Goal: Use online tool/utility: Utilize a website feature to perform a specific function

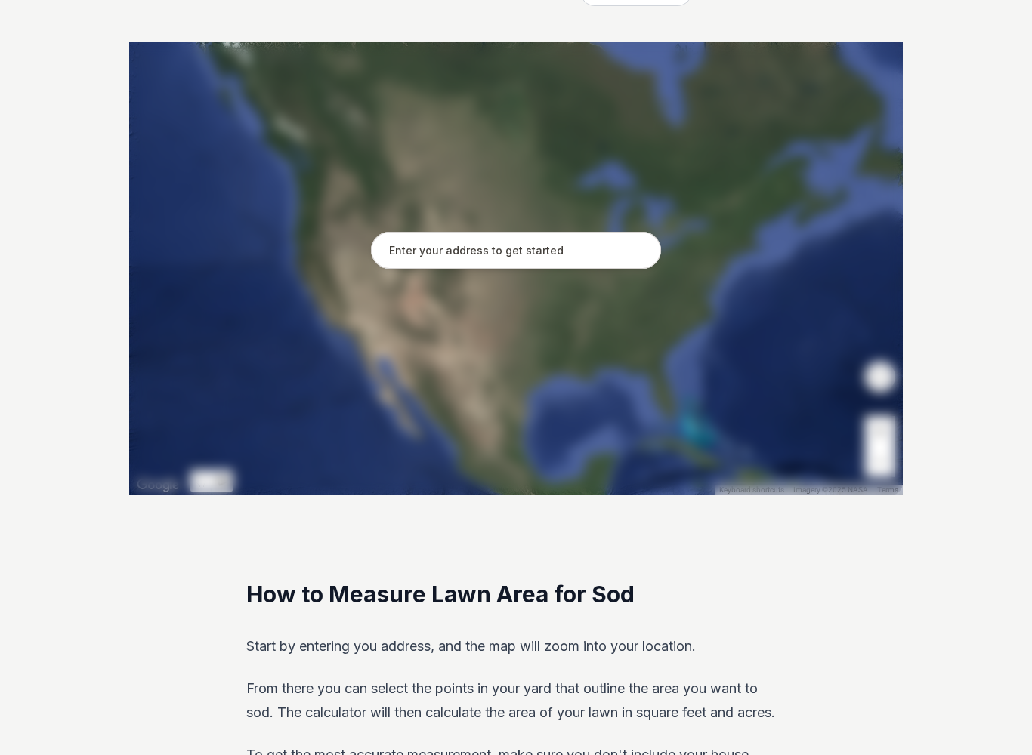
scroll to position [289, 0]
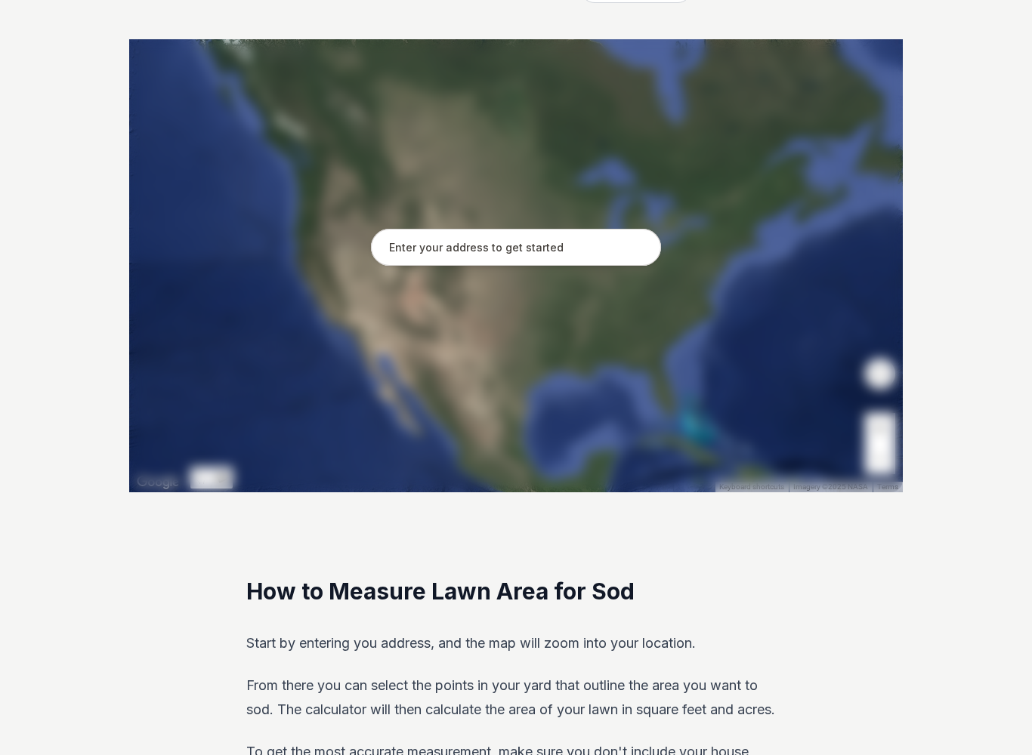
click at [625, 250] on input "text" at bounding box center [516, 248] width 290 height 38
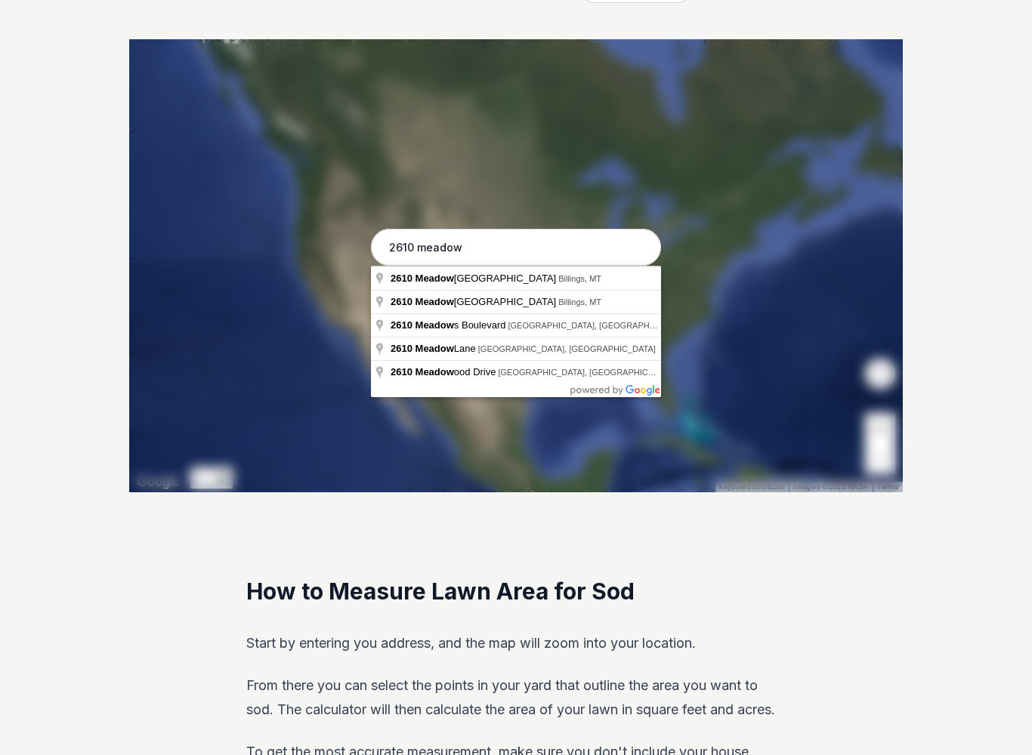
type input "[STREET_ADDRESS]"
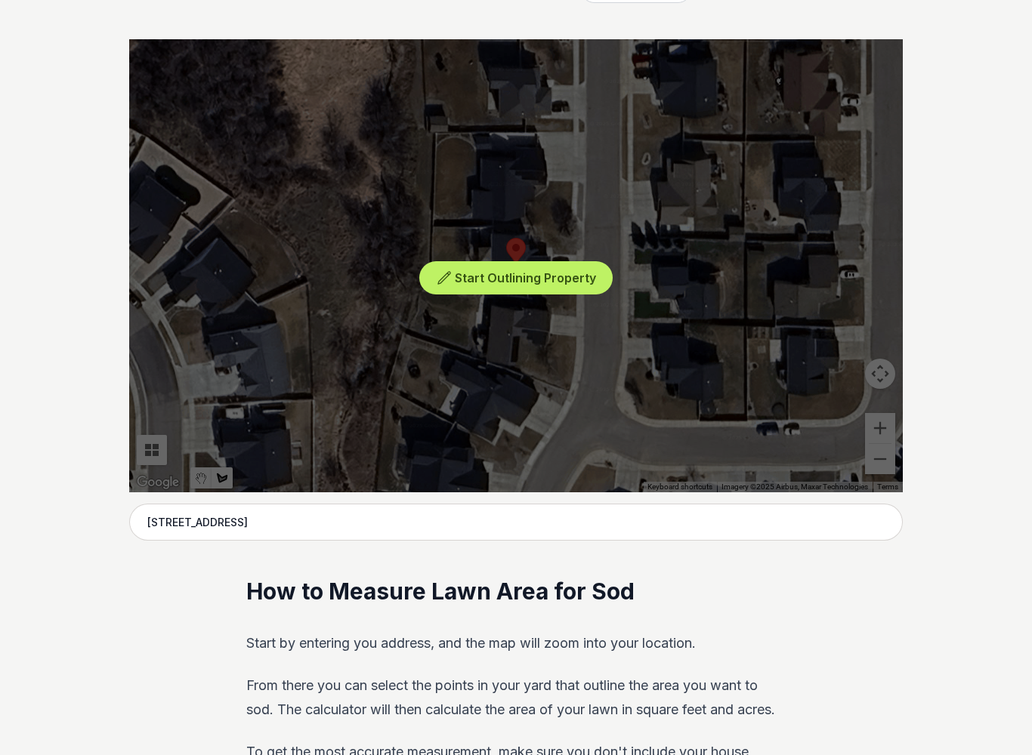
click at [586, 283] on span "Start Outlining Property" at bounding box center [525, 277] width 141 height 15
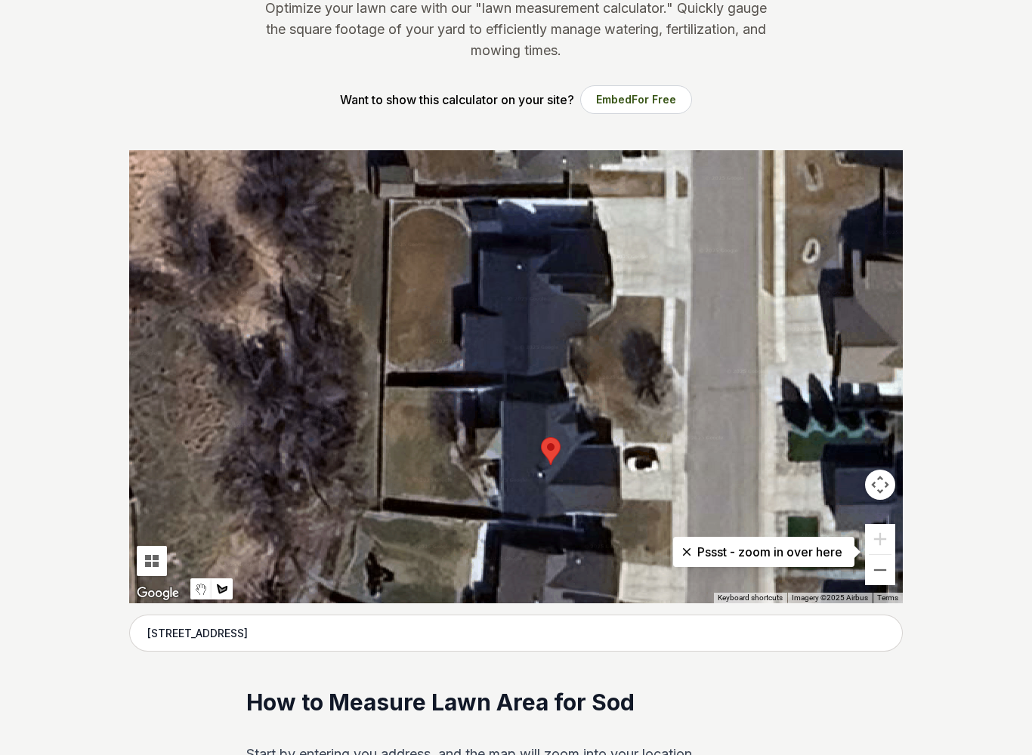
scroll to position [178, 0]
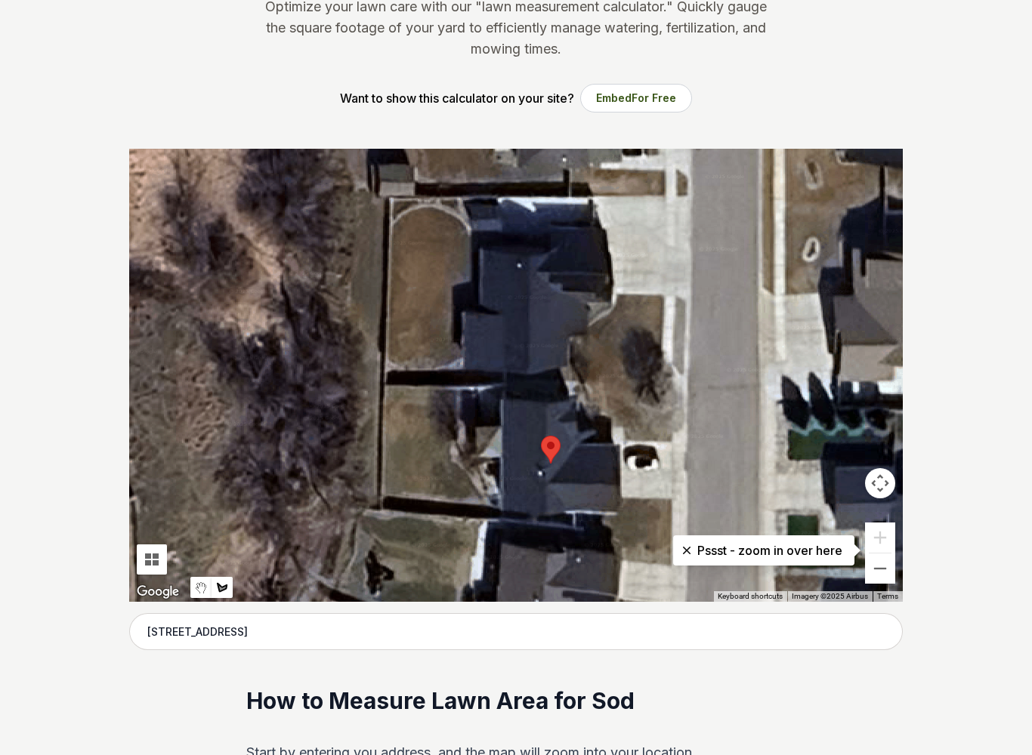
click at [200, 579] on button "Stop drawing" at bounding box center [200, 588] width 21 height 21
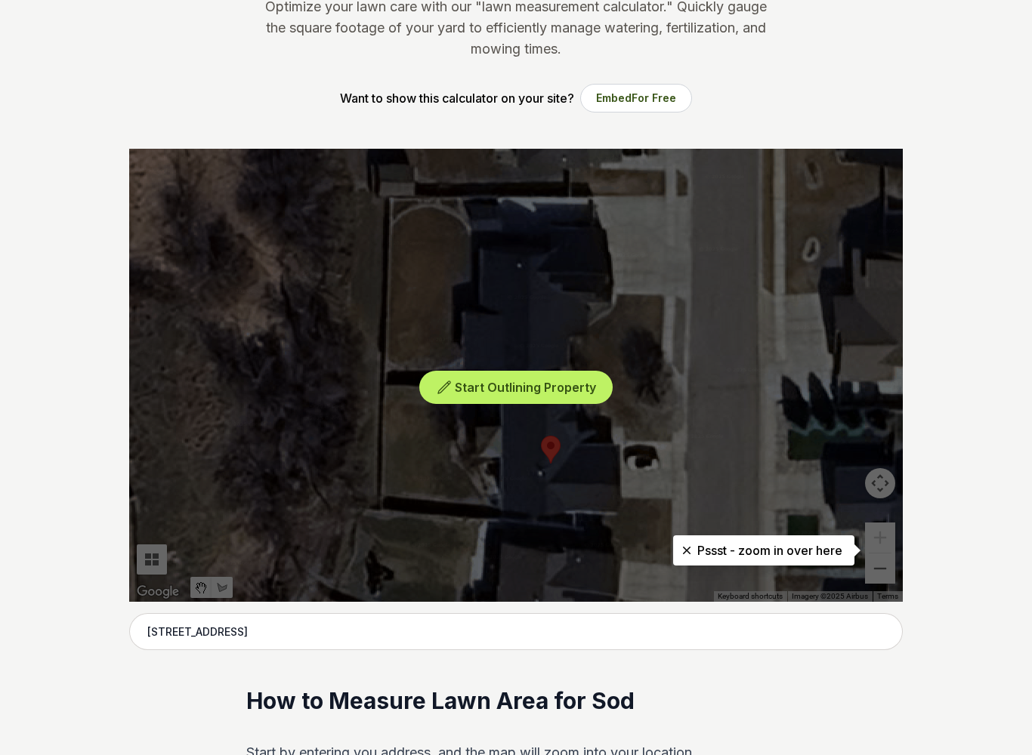
scroll to position [179, 0]
click at [592, 384] on span "Start Outlining Property" at bounding box center [525, 387] width 141 height 15
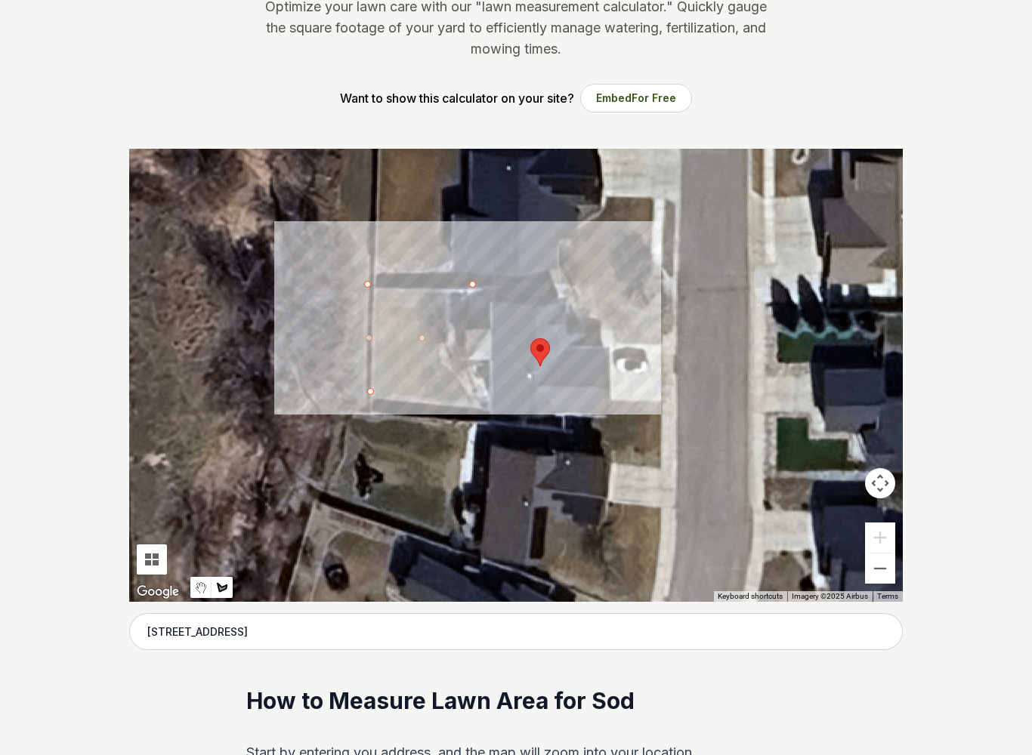
click at [211, 582] on button "Stop drawing" at bounding box center [200, 587] width 21 height 21
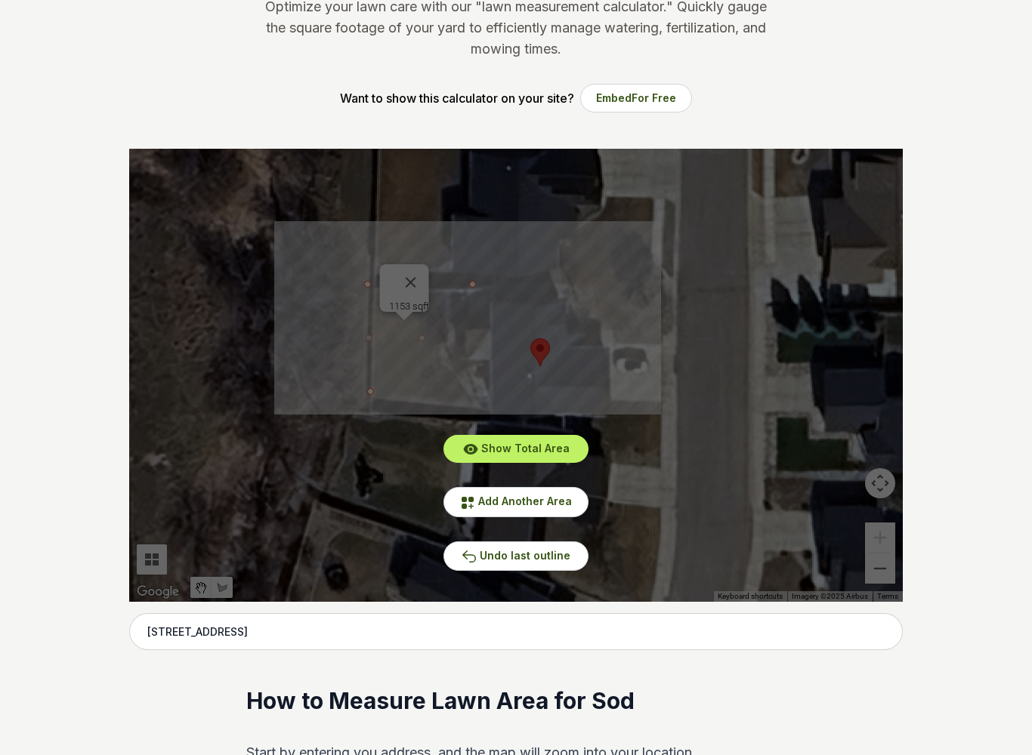
click at [582, 551] on button "Undo last outline" at bounding box center [515, 556] width 145 height 29
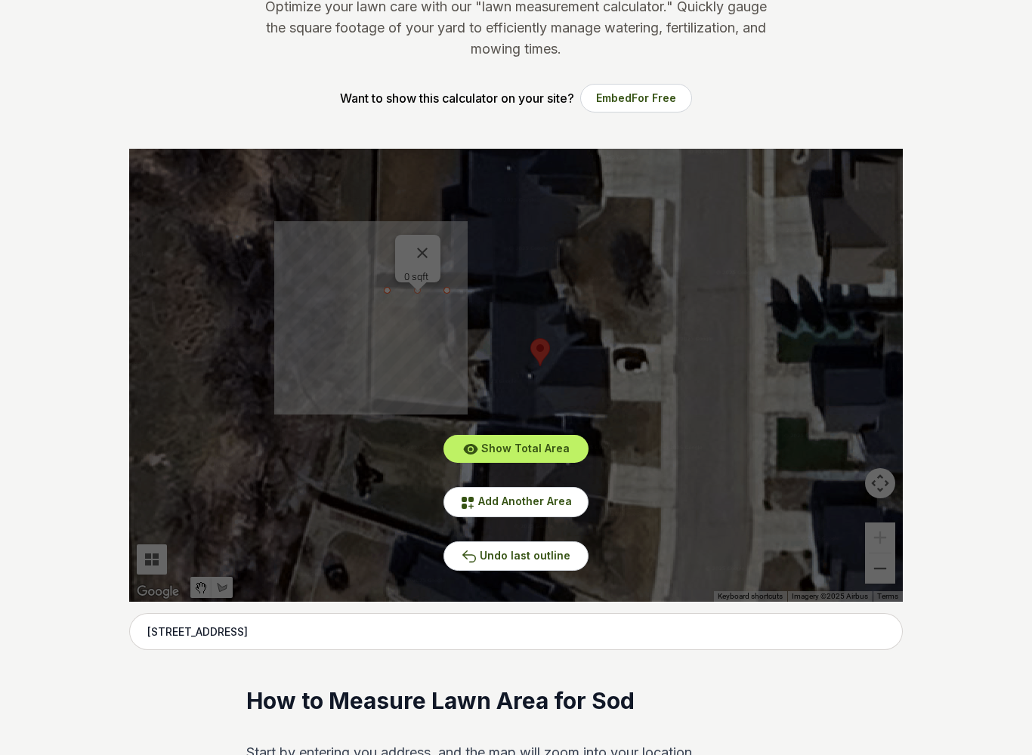
click at [895, 369] on div "Show Total Area Add Another Area Undo last outline" at bounding box center [515, 375] width 773 height 453
click at [878, 355] on div "Show Total Area Add Another Area Undo last outline" at bounding box center [515, 375] width 773 height 453
click at [419, 239] on div "Show Total Area Add Another Area Undo last outline" at bounding box center [515, 375] width 773 height 453
click at [429, 259] on div "Show Total Area Add Another Area Undo last outline" at bounding box center [515, 375] width 773 height 453
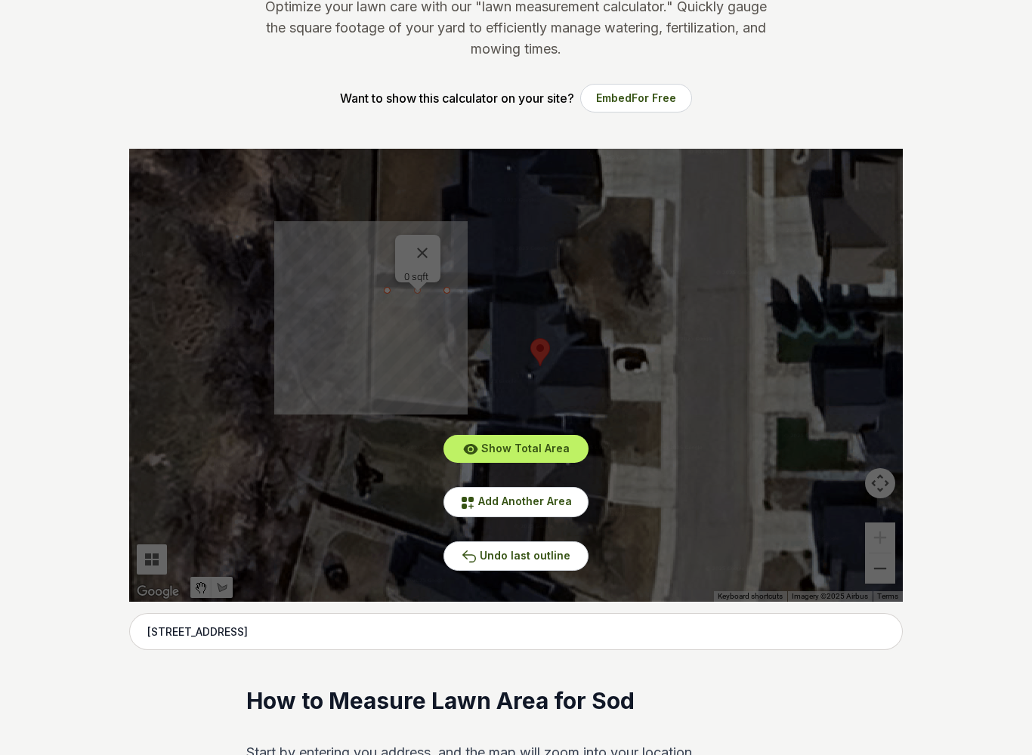
click at [429, 259] on div "Show Total Area Add Another Area Undo last outline" at bounding box center [515, 375] width 773 height 453
click at [575, 447] on button "Show Total Area" at bounding box center [515, 449] width 145 height 28
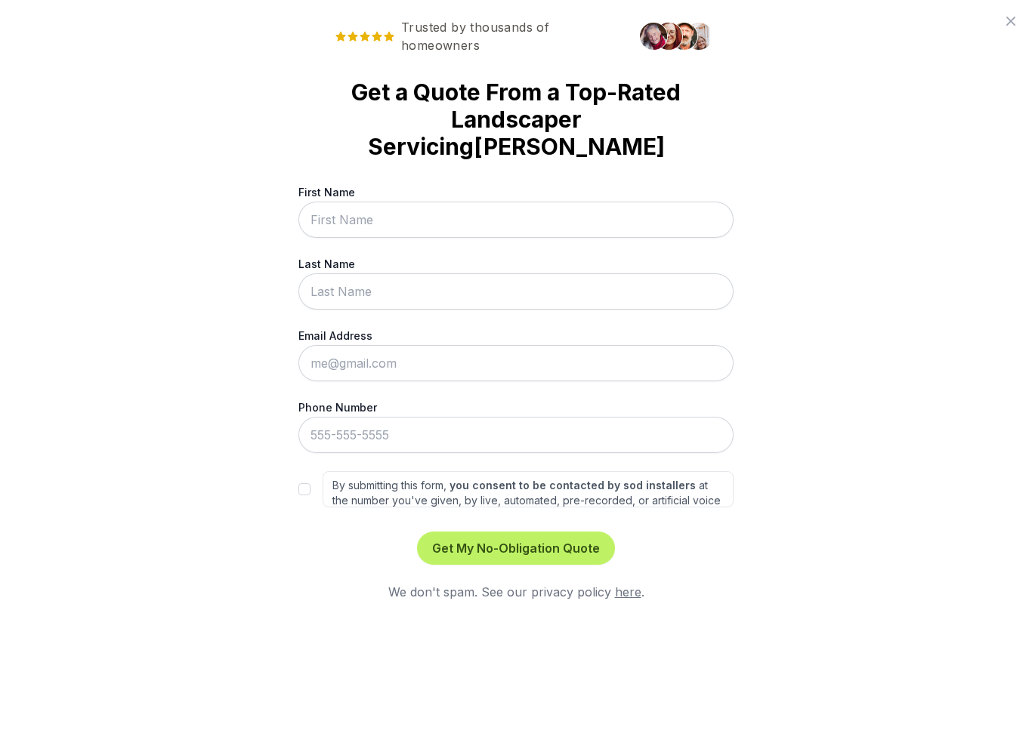
click at [39, 120] on div "Trusted by thousands of homeowners Get a Quote From a Top-Rated Landscaper Serv…" at bounding box center [516, 377] width 1032 height 755
click at [21, 38] on div "Trusted by thousands of homeowners Get a Quote From a Top-Rated Landscaper Serv…" at bounding box center [516, 377] width 1032 height 755
click at [1007, 378] on div "Trusted by thousands of homeowners Get a Quote From a Top-Rated Landscaper Serv…" at bounding box center [516, 377] width 1032 height 755
click at [1011, 23] on icon at bounding box center [1010, 21] width 18 height 18
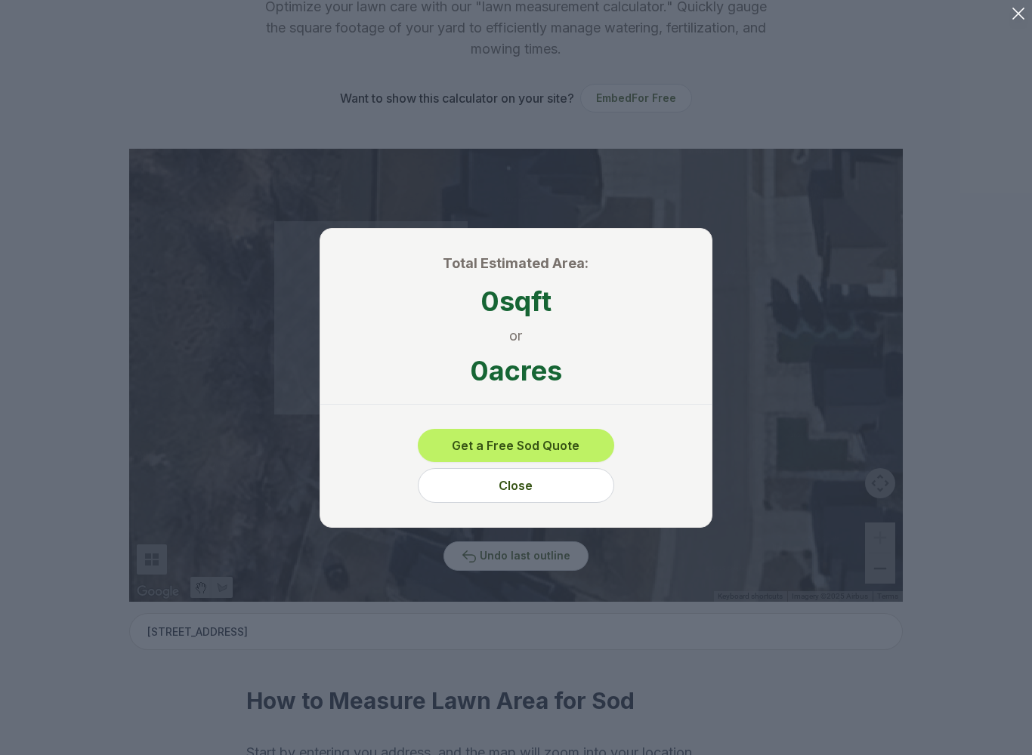
click at [596, 480] on button "Close" at bounding box center [516, 485] width 196 height 35
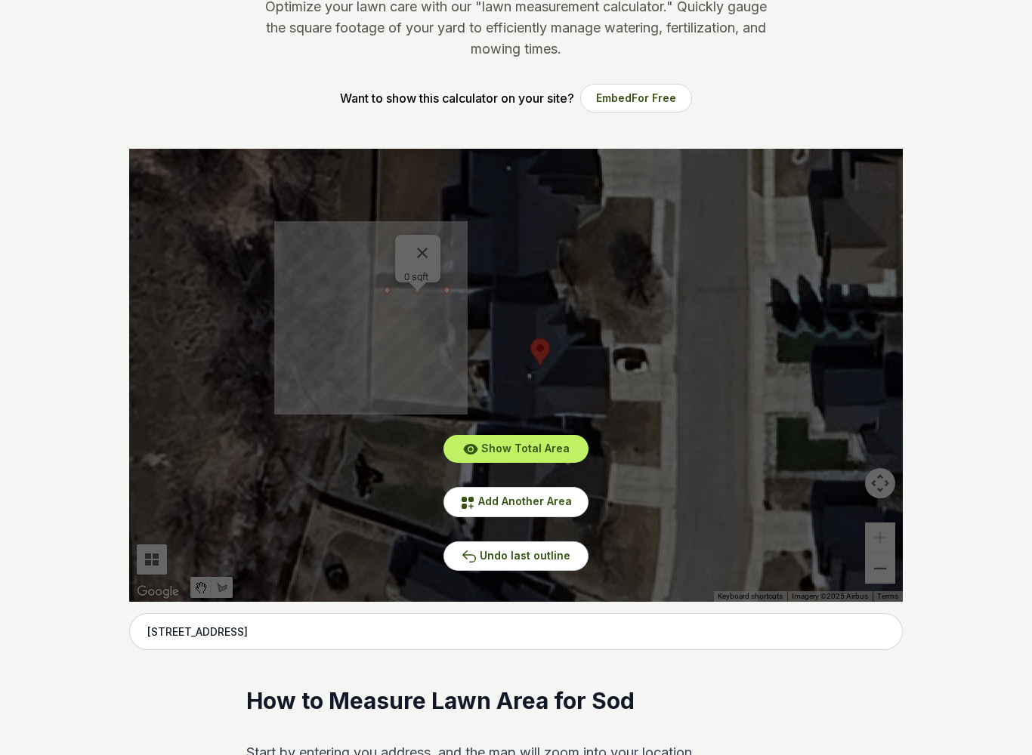
click at [569, 548] on button "Undo last outline" at bounding box center [515, 556] width 145 height 29
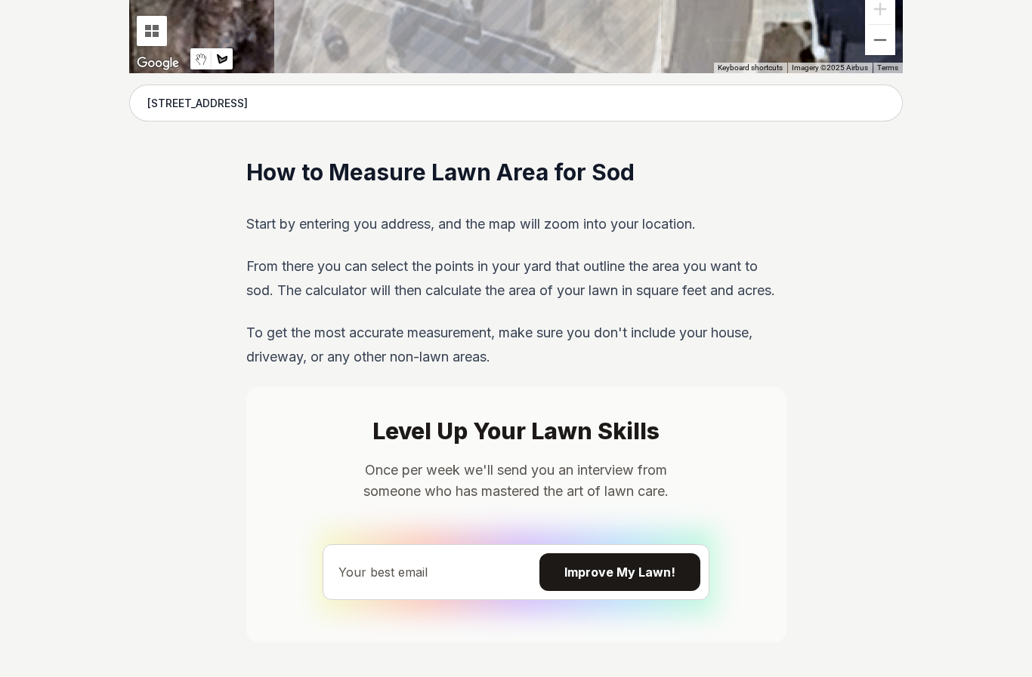
scroll to position [690, 0]
